Goal: Navigation & Orientation: Find specific page/section

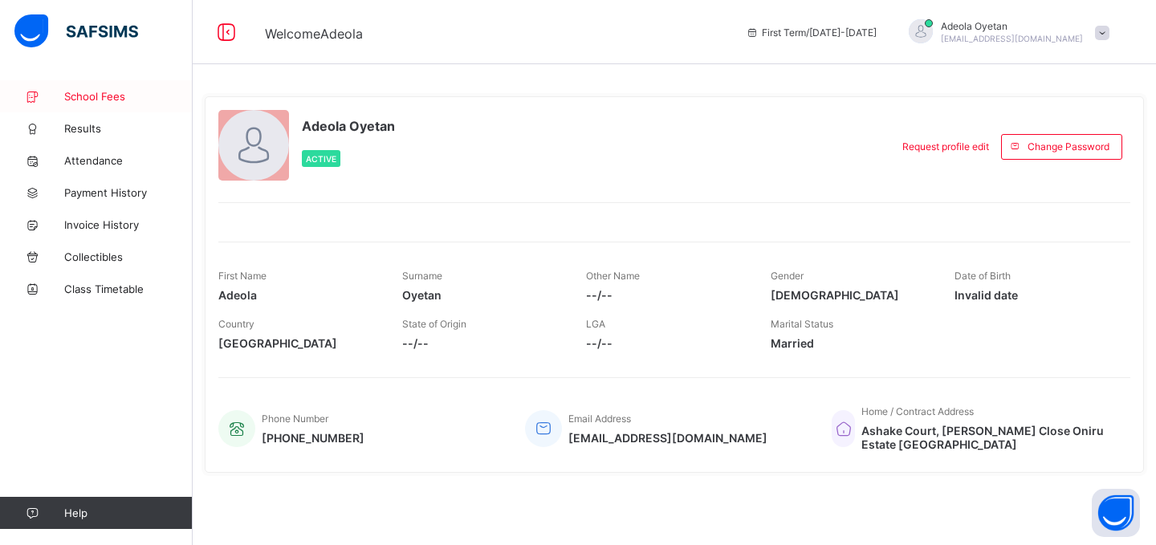
click at [96, 96] on span "School Fees" at bounding box center [128, 96] width 128 height 13
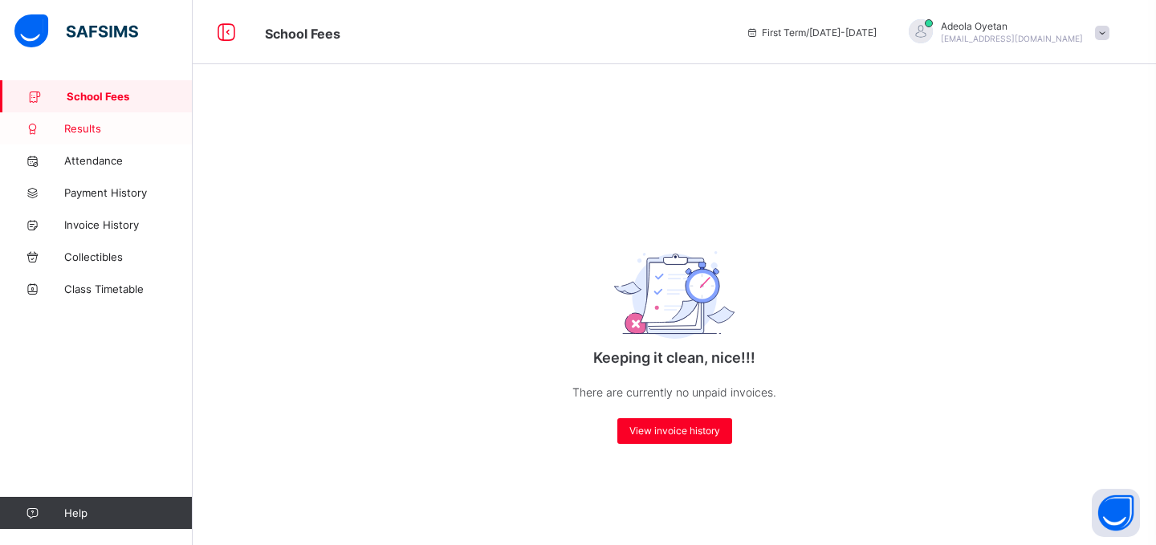
click at [89, 122] on span "Results" at bounding box center [128, 128] width 128 height 13
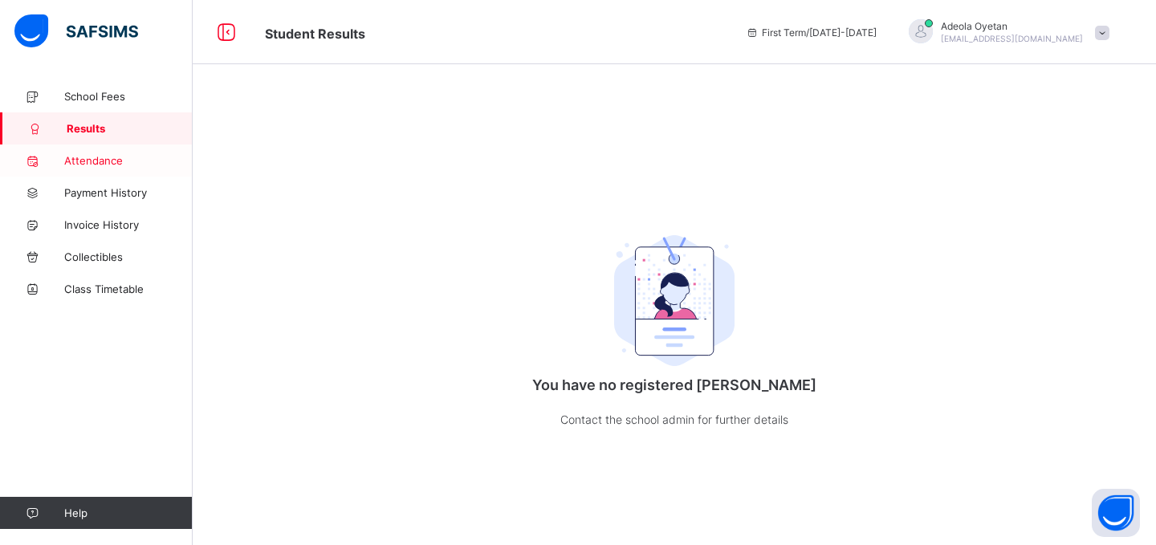
click at [89, 169] on link "Attendance" at bounding box center [96, 161] width 193 height 32
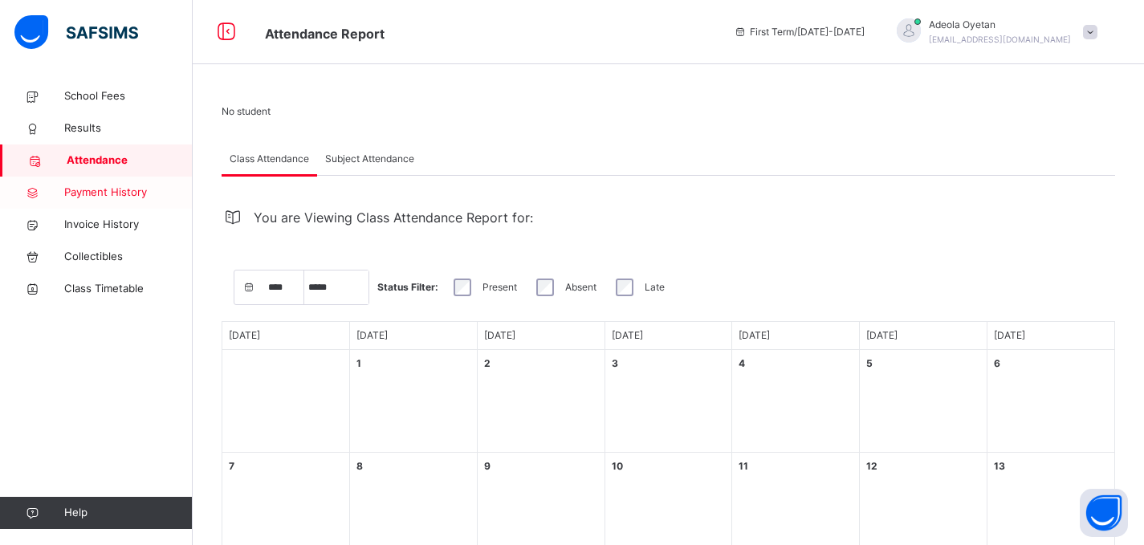
select select "****"
select select "*"
click at [130, 202] on link "Payment History" at bounding box center [96, 193] width 193 height 32
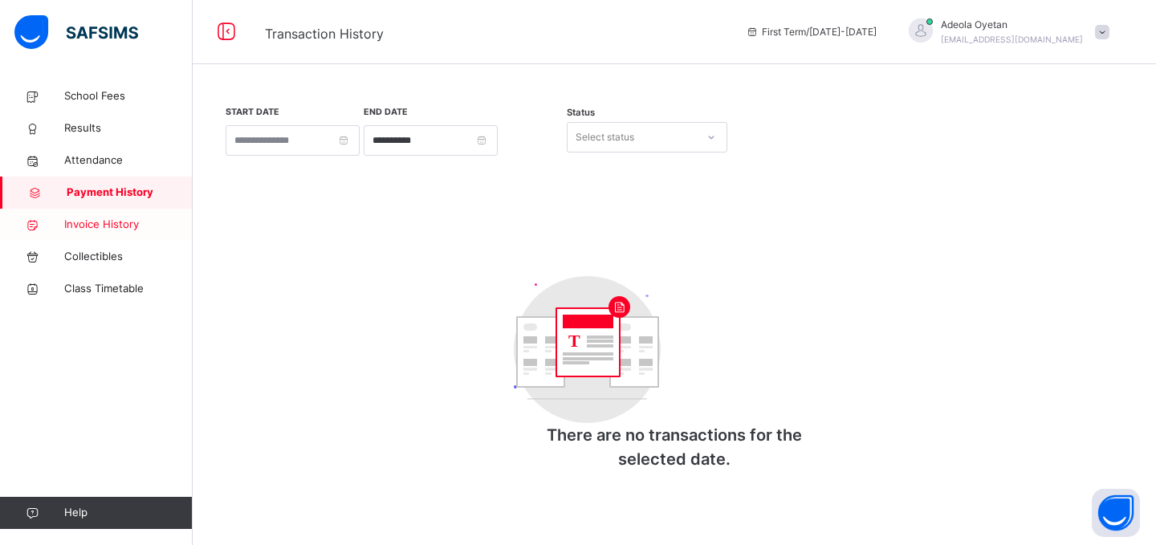
click at [105, 224] on span "Invoice History" at bounding box center [128, 225] width 128 height 16
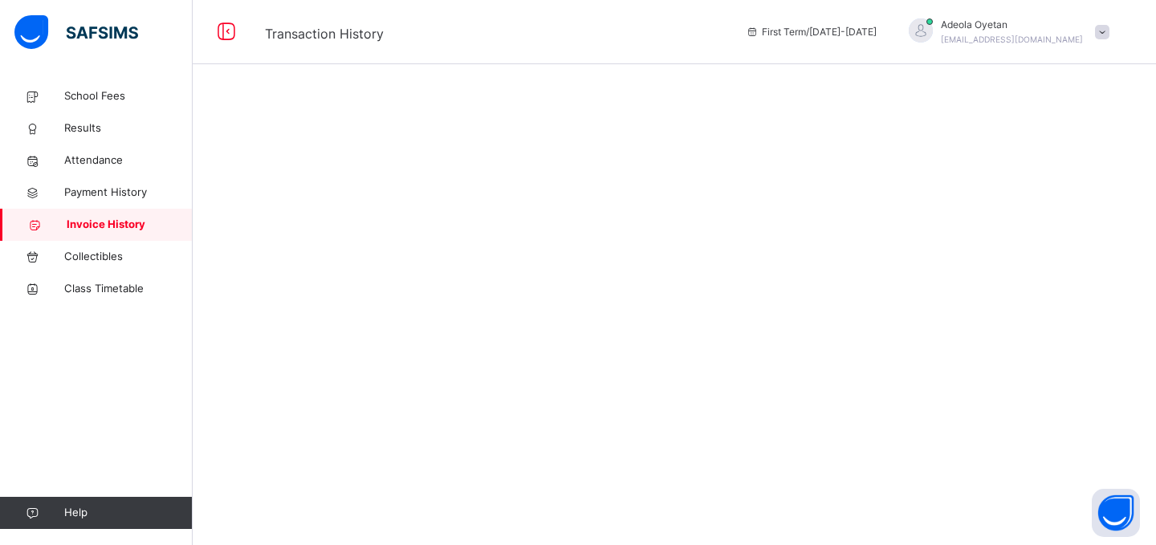
click at [105, 224] on span "Invoice History" at bounding box center [130, 225] width 126 height 16
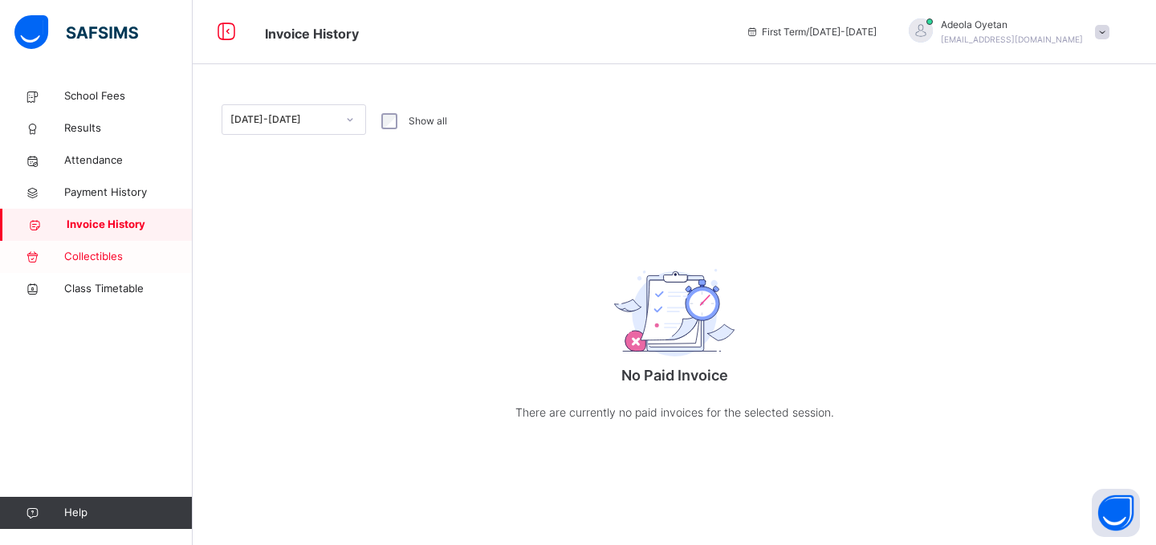
click at [105, 251] on span "Collectibles" at bounding box center [128, 257] width 128 height 16
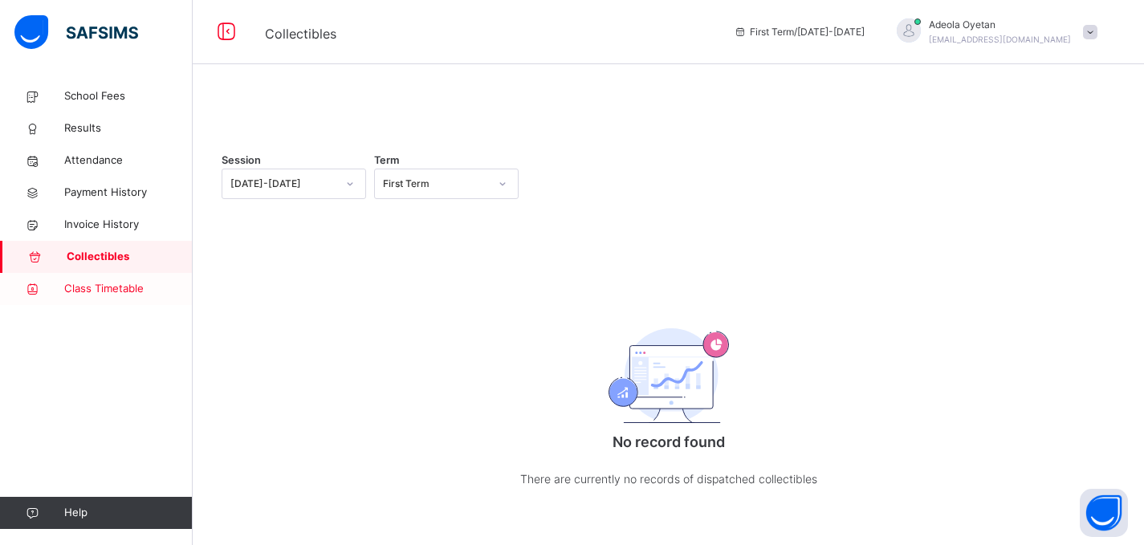
click at [107, 285] on span "Class Timetable" at bounding box center [128, 289] width 128 height 16
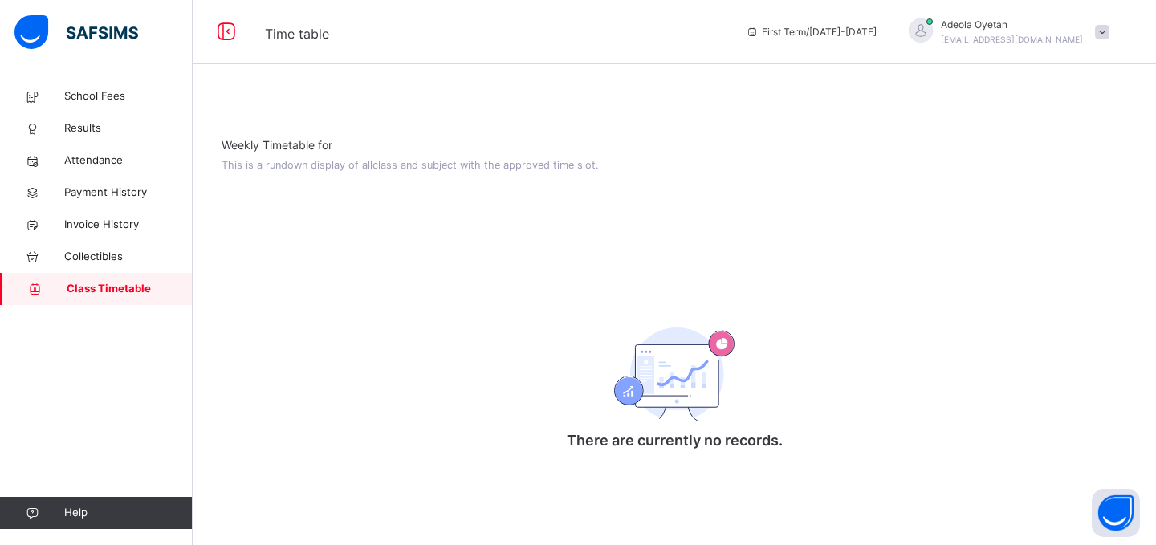
click at [1093, 39] on div "Adeola Oyetan [EMAIL_ADDRESS][DOMAIN_NAME]" at bounding box center [1005, 32] width 225 height 29
click at [1080, 99] on span "Notifications" at bounding box center [1058, 101] width 106 height 22
